Goal: Transaction & Acquisition: Purchase product/service

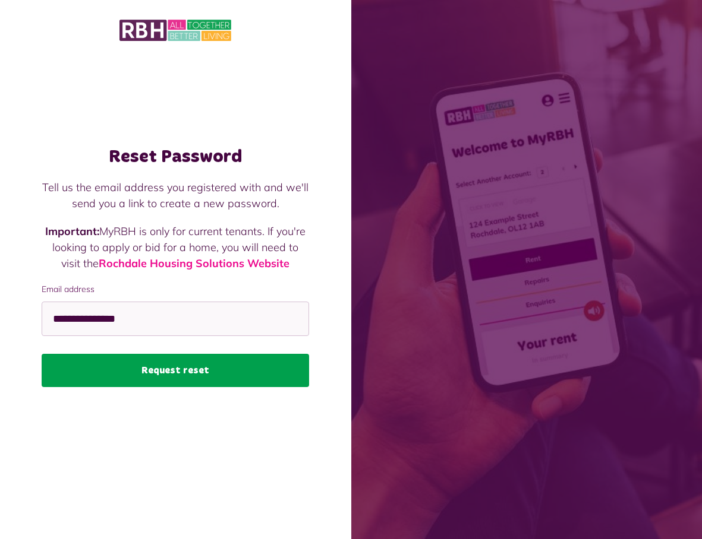
type input "**********"
click at [251, 367] on button "Request reset" at bounding box center [175, 370] width 267 height 33
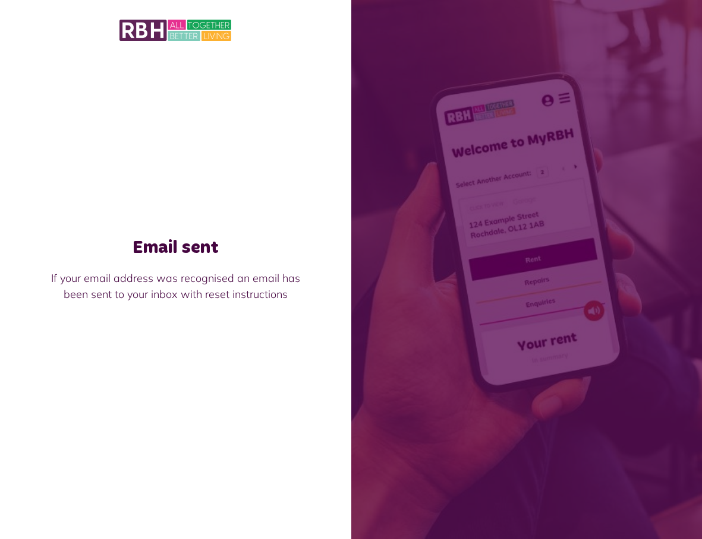
drag, startPoint x: 166, startPoint y: 31, endPoint x: 170, endPoint y: 56, distance: 24.6
click at [166, 31] on img at bounding box center [175, 30] width 112 height 25
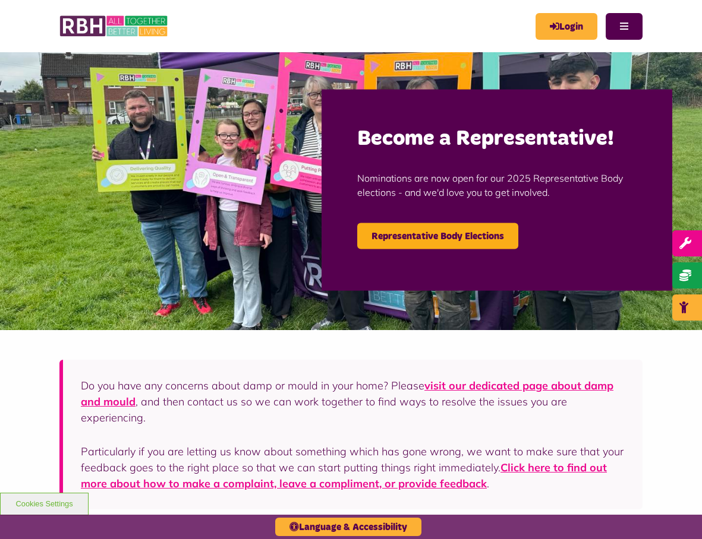
click at [552, 42] on div "MyRBH About Us Contact Us Menu" at bounding box center [350, 26] width 583 height 52
click at [618, 29] on button "Menu" at bounding box center [623, 26] width 37 height 27
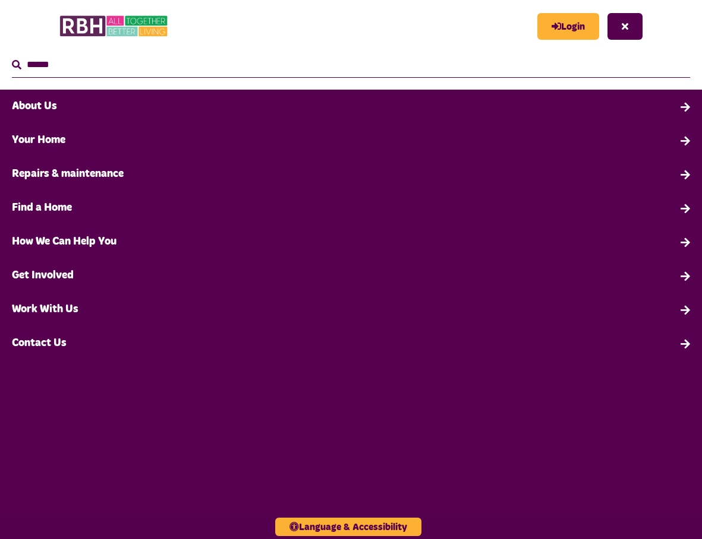
click at [606, 29] on div "Login Close" at bounding box center [589, 26] width 105 height 27
drag, startPoint x: 418, startPoint y: 31, endPoint x: 425, endPoint y: 31, distance: 7.1
click at [419, 31] on div "MyRBH About Us Contact Us Search Close Search" at bounding box center [467, 26] width 350 height 29
click at [622, 27] on button "Close" at bounding box center [624, 26] width 35 height 27
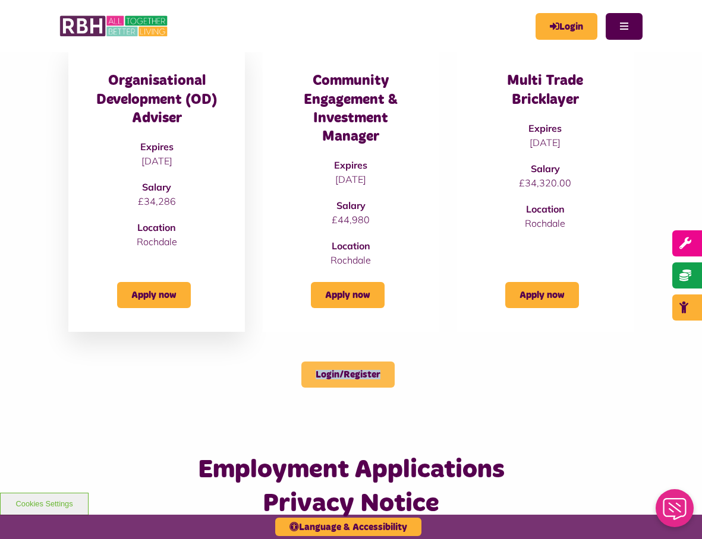
scroll to position [451, 0]
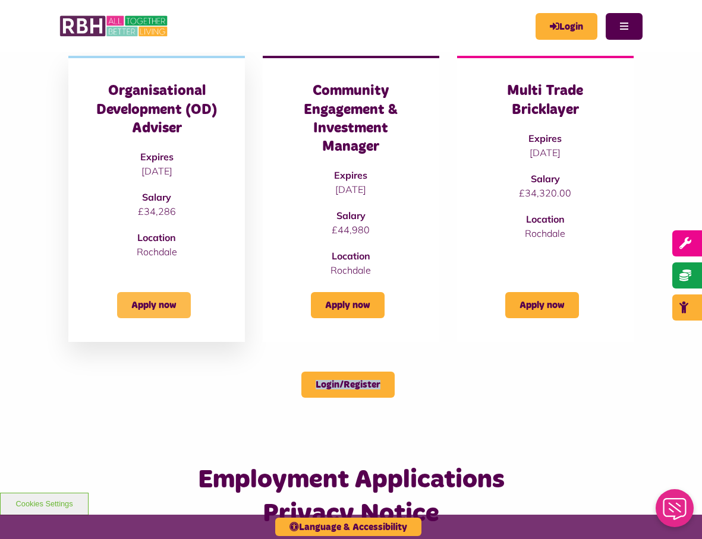
click at [149, 307] on link "Apply now" at bounding box center [154, 305] width 74 height 26
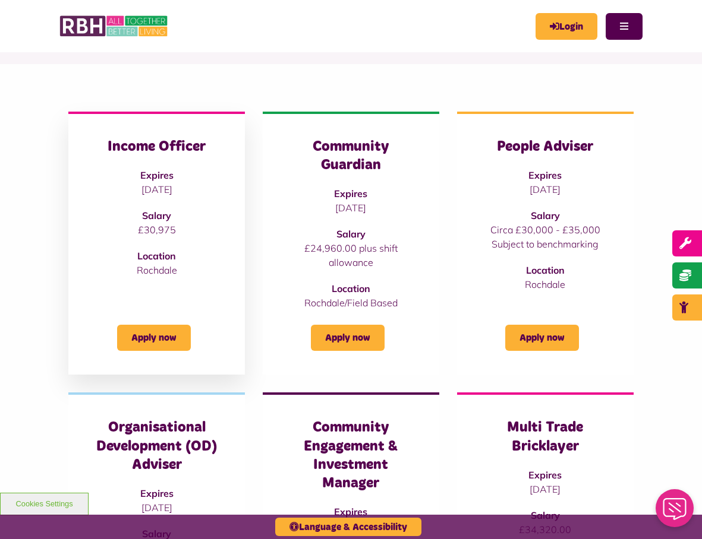
scroll to position [112, 0]
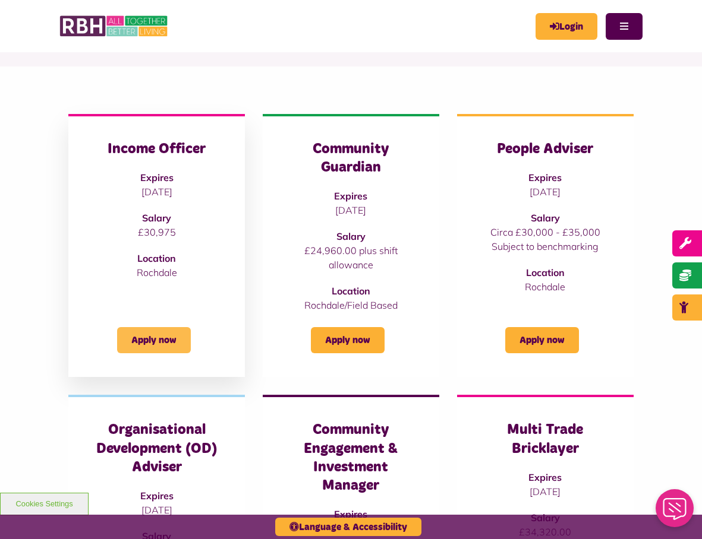
click at [159, 334] on link "Apply now" at bounding box center [154, 340] width 74 height 26
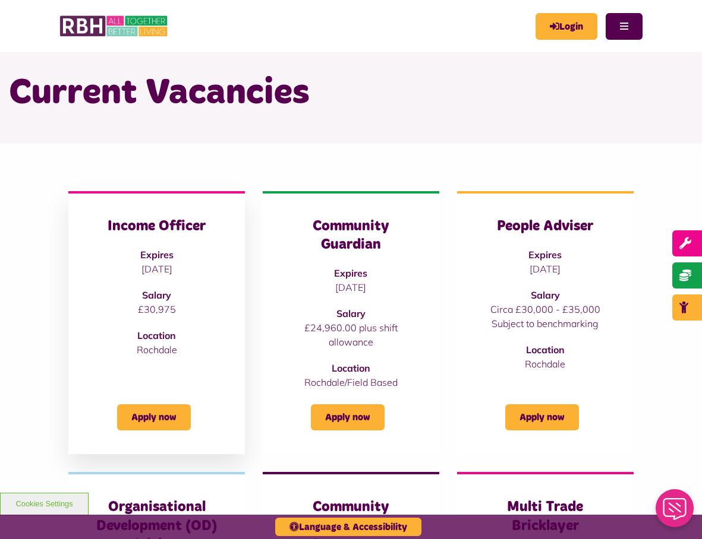
click at [171, 226] on h3 "Income Officer" at bounding box center [156, 226] width 129 height 18
click at [156, 264] on p "31/08/2025" at bounding box center [156, 269] width 129 height 14
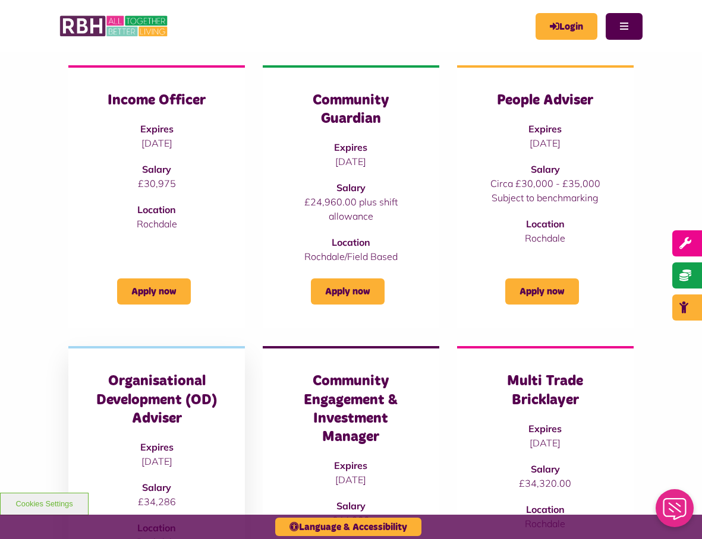
scroll to position [185, 0]
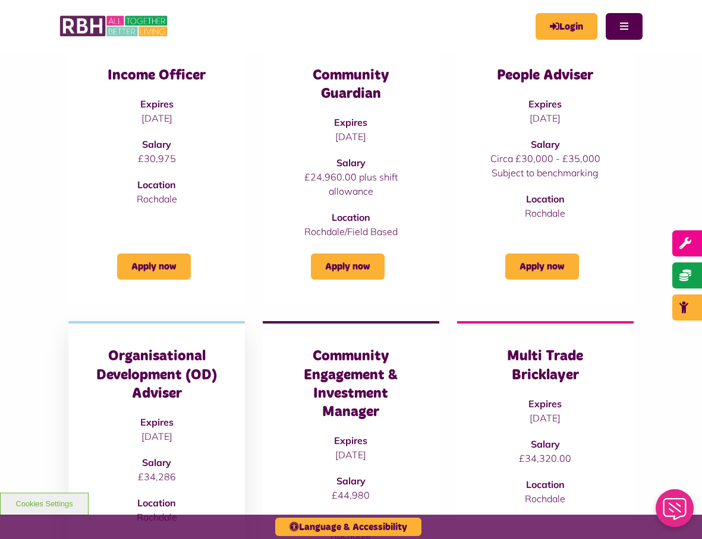
click at [168, 380] on h3 "Organisational Development (OD) Adviser" at bounding box center [156, 376] width 129 height 56
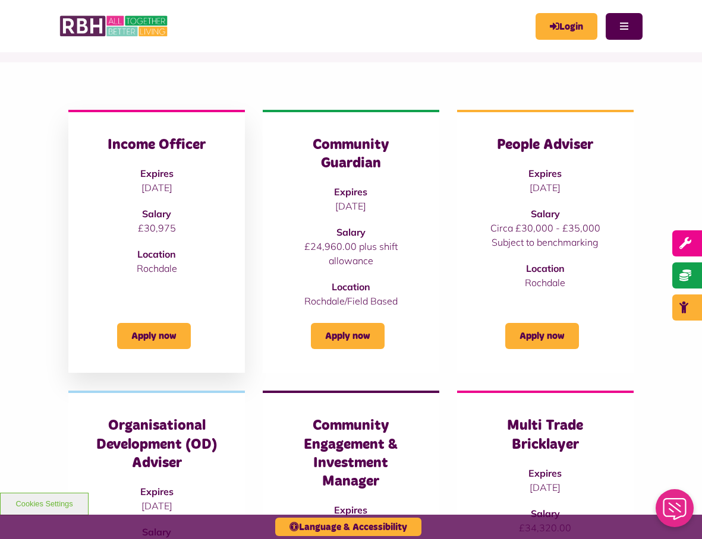
scroll to position [115, 0]
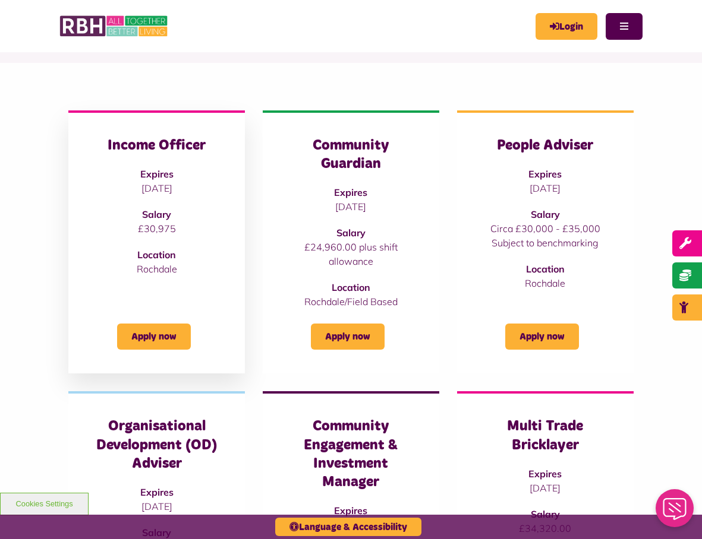
click at [168, 146] on h3 "Income Officer" at bounding box center [156, 146] width 129 height 18
drag, startPoint x: 157, startPoint y: 231, endPoint x: 153, endPoint y: 266, distance: 35.2
click at [157, 231] on p "£30,975" at bounding box center [156, 229] width 129 height 14
click at [146, 335] on link "Apply now" at bounding box center [154, 337] width 74 height 26
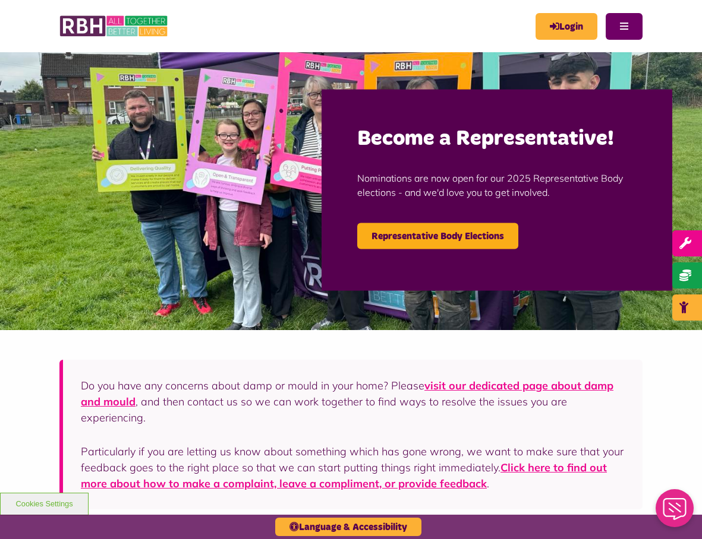
click at [620, 30] on button "Menu" at bounding box center [623, 26] width 37 height 27
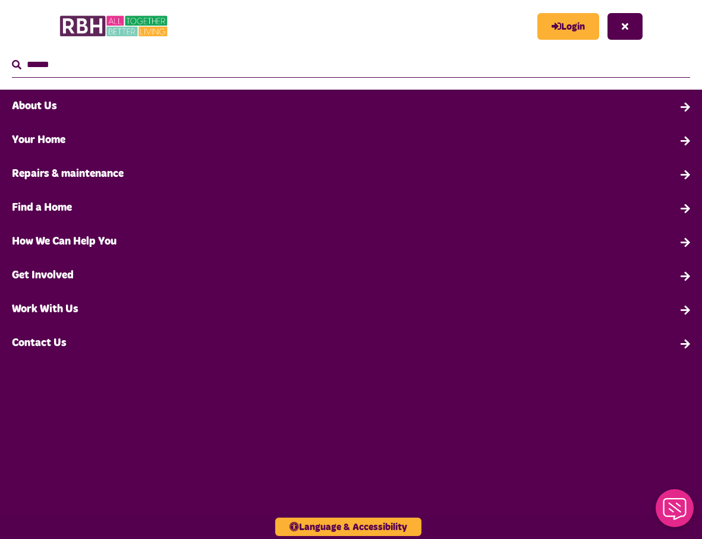
click at [52, 341] on link "Contact Us" at bounding box center [351, 344] width 702 height 34
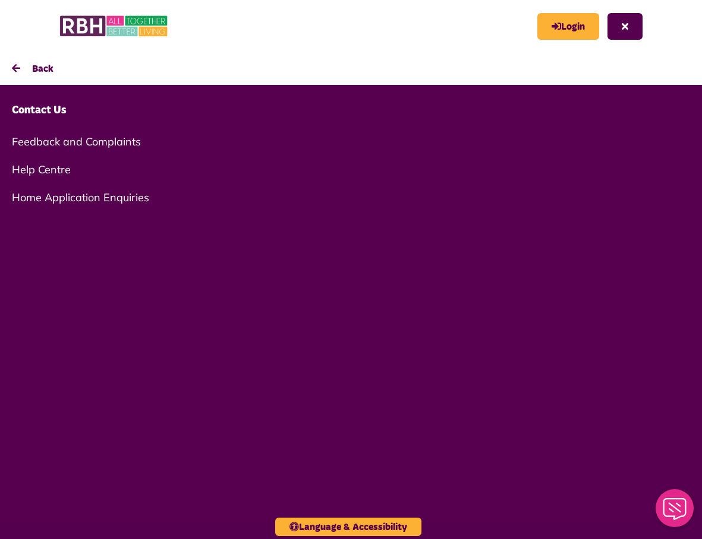
click at [618, 23] on button "Close" at bounding box center [624, 26] width 35 height 27
